Goal: Check status: Check status

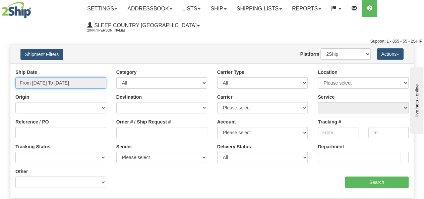
click at [69, 83] on input "From [DATE] To [DATE]" at bounding box center [60, 82] width 91 height 11
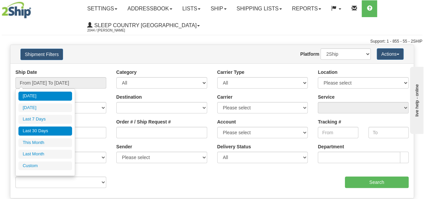
click at [64, 127] on li "Last 30 Days" at bounding box center [45, 130] width 54 height 9
type input "From [DATE] To [DATE]"
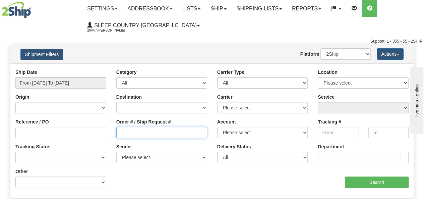
click at [137, 128] on input "Order # / Ship Request #" at bounding box center [161, 132] width 91 height 11
paste input "1059021"
type input "1059021"
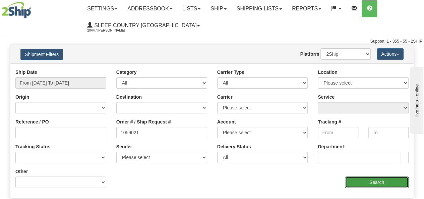
click at [372, 178] on input "Search" at bounding box center [377, 181] width 64 height 11
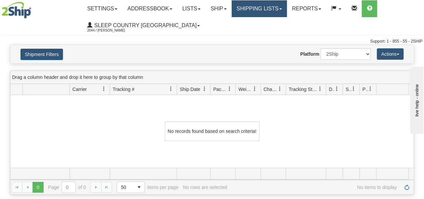
click at [268, 13] on link "Shipping lists" at bounding box center [259, 8] width 55 height 17
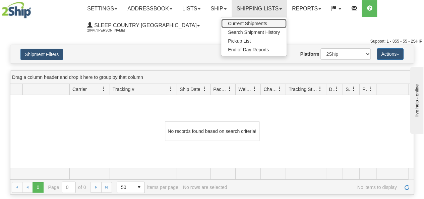
click at [265, 22] on span "Current Shipments" at bounding box center [247, 23] width 39 height 5
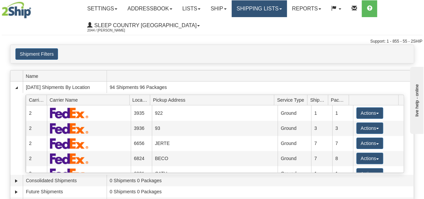
click at [258, 6] on link "Shipping lists" at bounding box center [259, 8] width 55 height 17
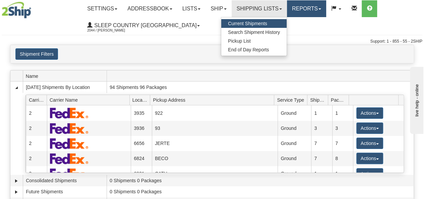
click at [299, 5] on link "Reports" at bounding box center [306, 8] width 39 height 17
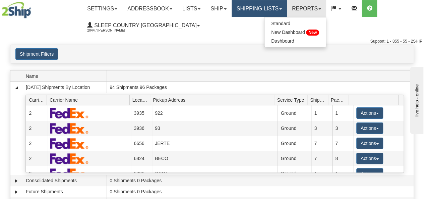
click at [271, 5] on link "Shipping lists" at bounding box center [259, 8] width 55 height 17
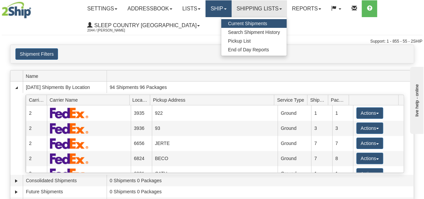
click at [231, 6] on link "Ship" at bounding box center [218, 8] width 26 height 17
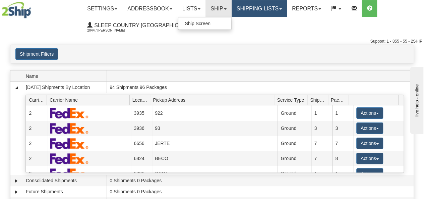
click at [266, 7] on link "Shipping lists" at bounding box center [259, 8] width 55 height 17
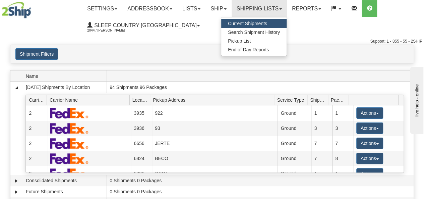
click at [263, 23] on span "Current Shipments" at bounding box center [247, 23] width 39 height 5
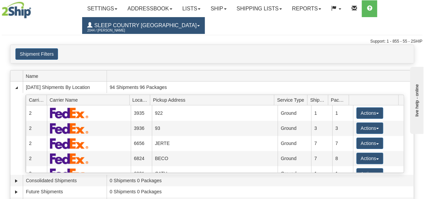
click at [135, 28] on span "2044 / [PERSON_NAME]" at bounding box center [112, 30] width 50 height 7
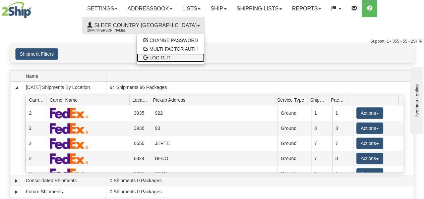
drag, startPoint x: 124, startPoint y: 59, endPoint x: 133, endPoint y: 57, distance: 9.7
click at [149, 59] on span "LOG OUT" at bounding box center [159, 57] width 21 height 5
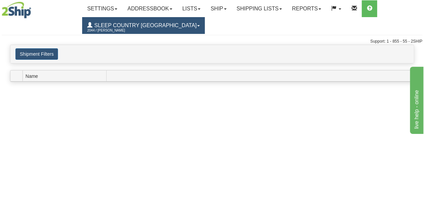
click at [99, 27] on span "Sleep Country [GEOGRAPHIC_DATA]" at bounding box center [145, 25] width 104 height 6
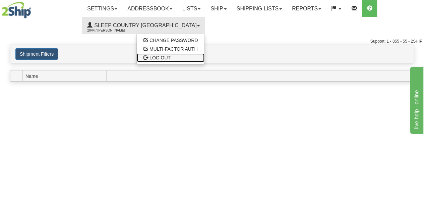
click at [149, 60] on span "LOG OUT" at bounding box center [159, 57] width 21 height 5
